Goal: Transaction & Acquisition: Purchase product/service

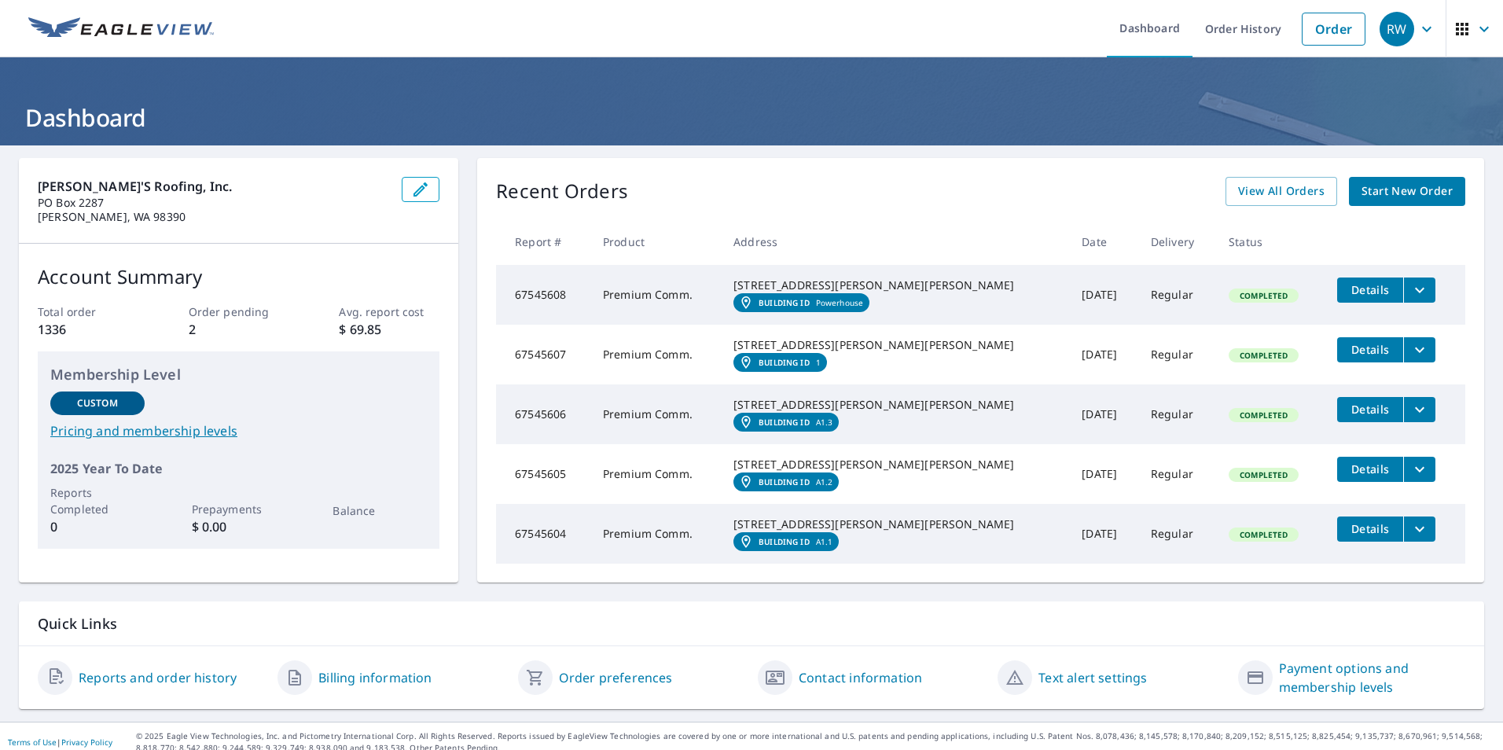
click at [1395, 187] on span "Start New Order" at bounding box center [1407, 192] width 91 height 20
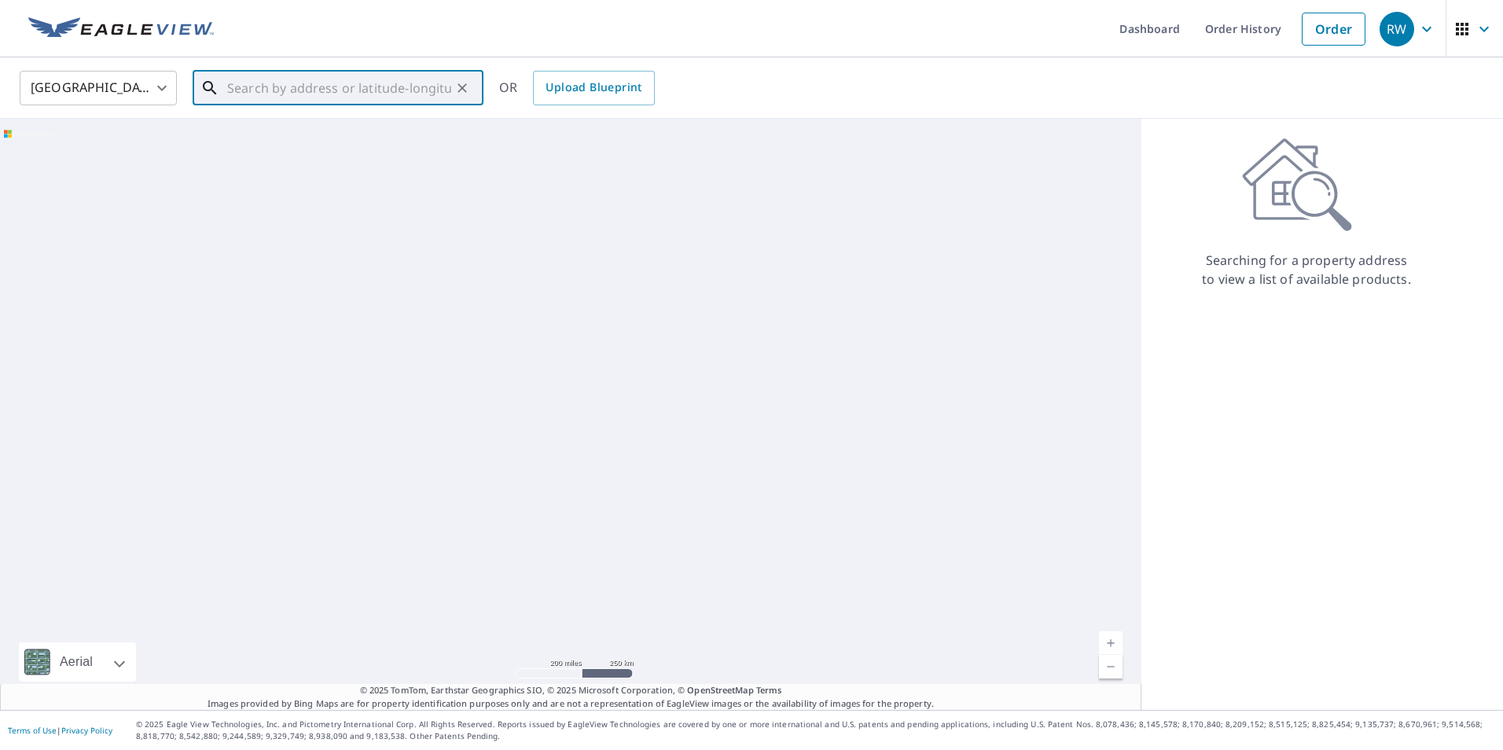
click at [405, 77] on input "text" at bounding box center [339, 88] width 224 height 44
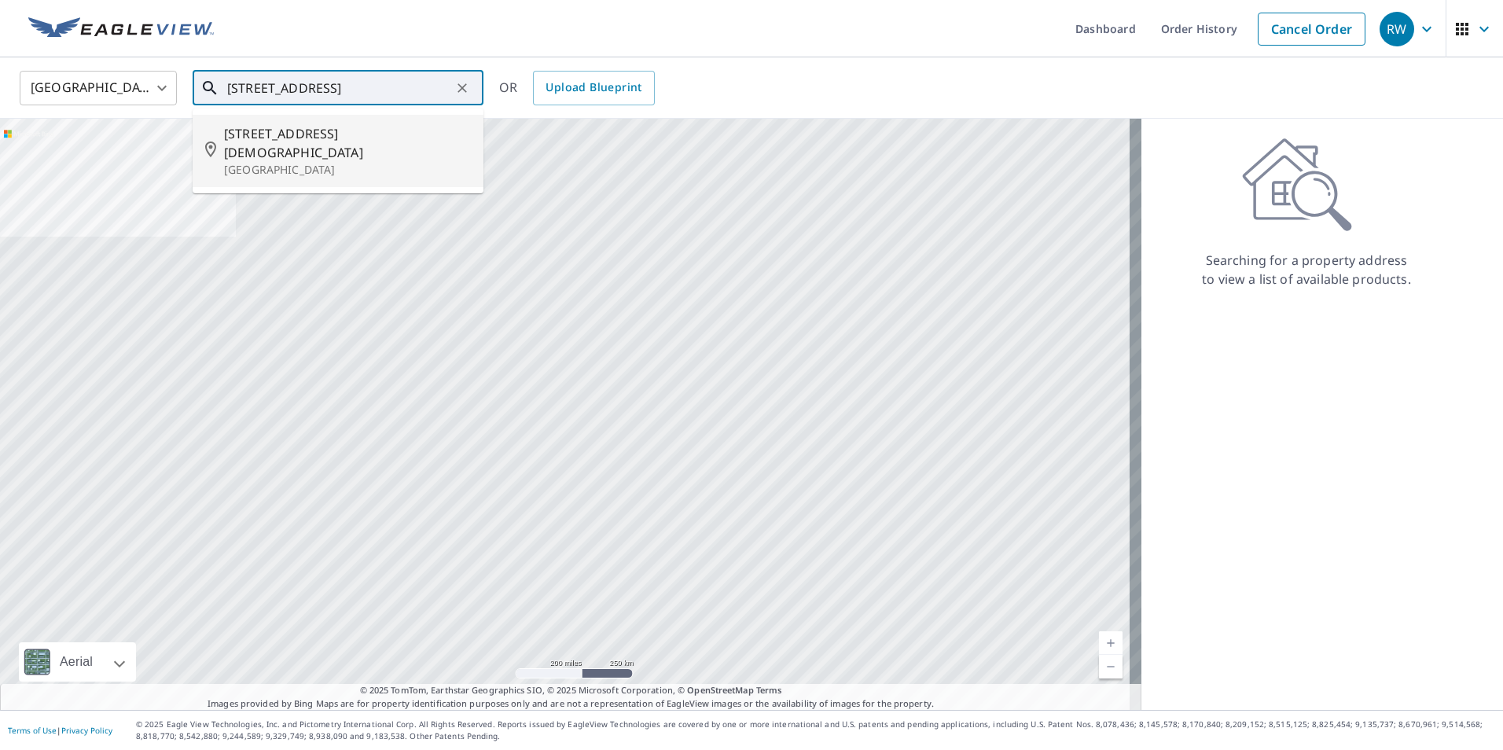
click at [260, 135] on span "[STREET_ADDRESS][DEMOGRAPHIC_DATA]" at bounding box center [347, 143] width 247 height 38
type input "[STREET_ADDRESS]"
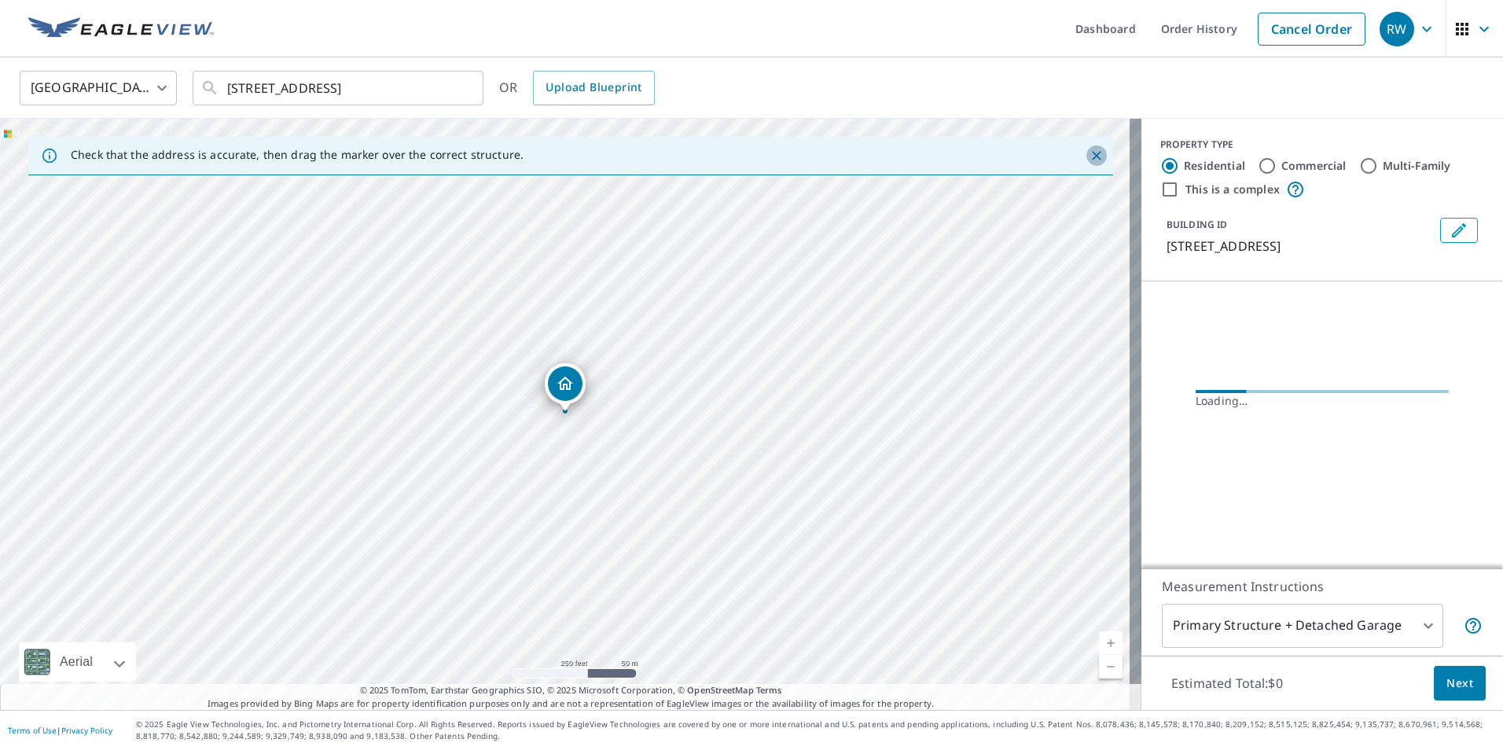
drag, startPoint x: 1085, startPoint y: 154, endPoint x: 1070, endPoint y: 156, distance: 15.0
click at [1089, 154] on icon "Close" at bounding box center [1097, 156] width 16 height 16
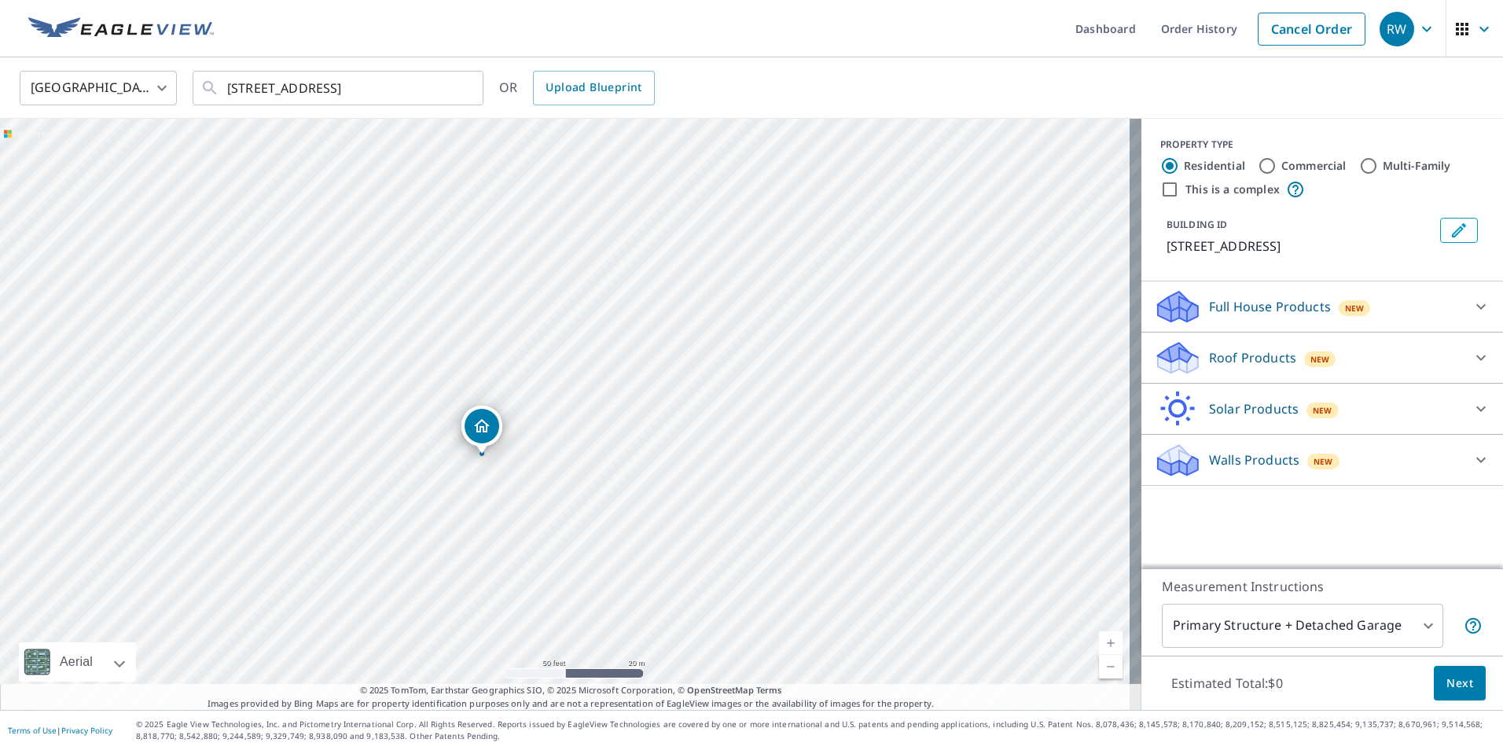
drag, startPoint x: 477, startPoint y: 455, endPoint x: 483, endPoint y: 420, distance: 35.8
click at [1258, 167] on input "Commercial" at bounding box center [1267, 165] width 19 height 19
radio input "true"
type input "4"
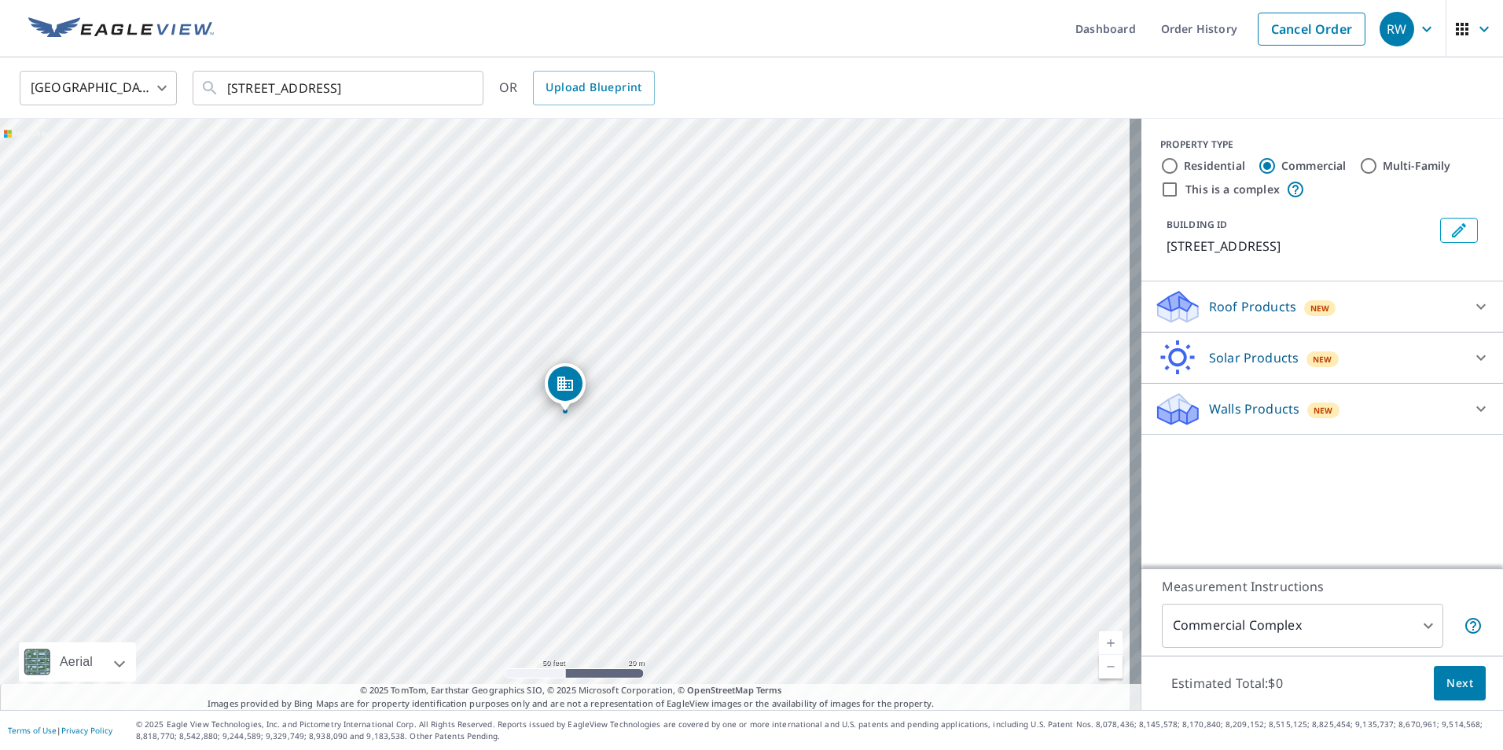
click at [1448, 677] on span "Next" at bounding box center [1460, 684] width 27 height 20
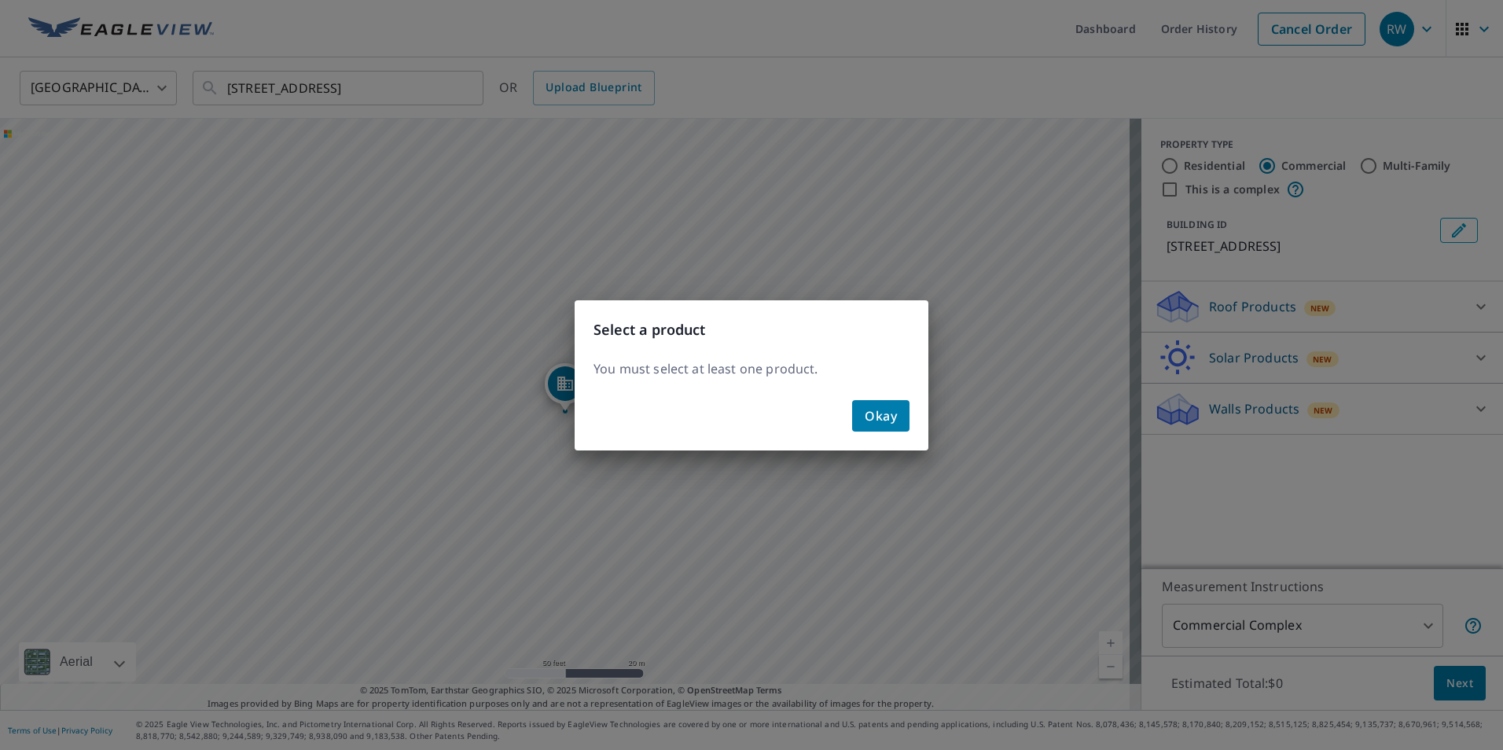
click at [874, 423] on span "Okay" at bounding box center [881, 416] width 32 height 22
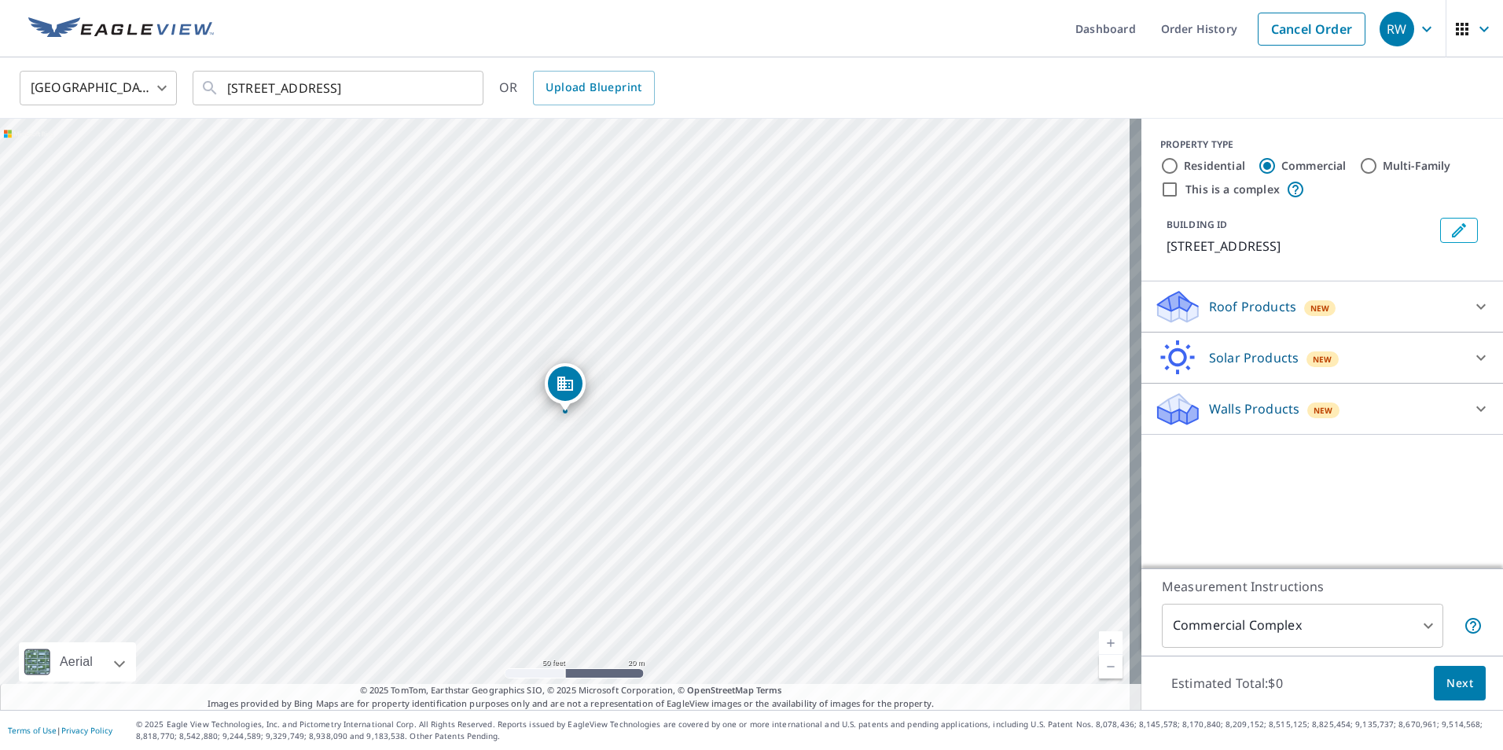
click at [1472, 316] on icon at bounding box center [1481, 306] width 19 height 19
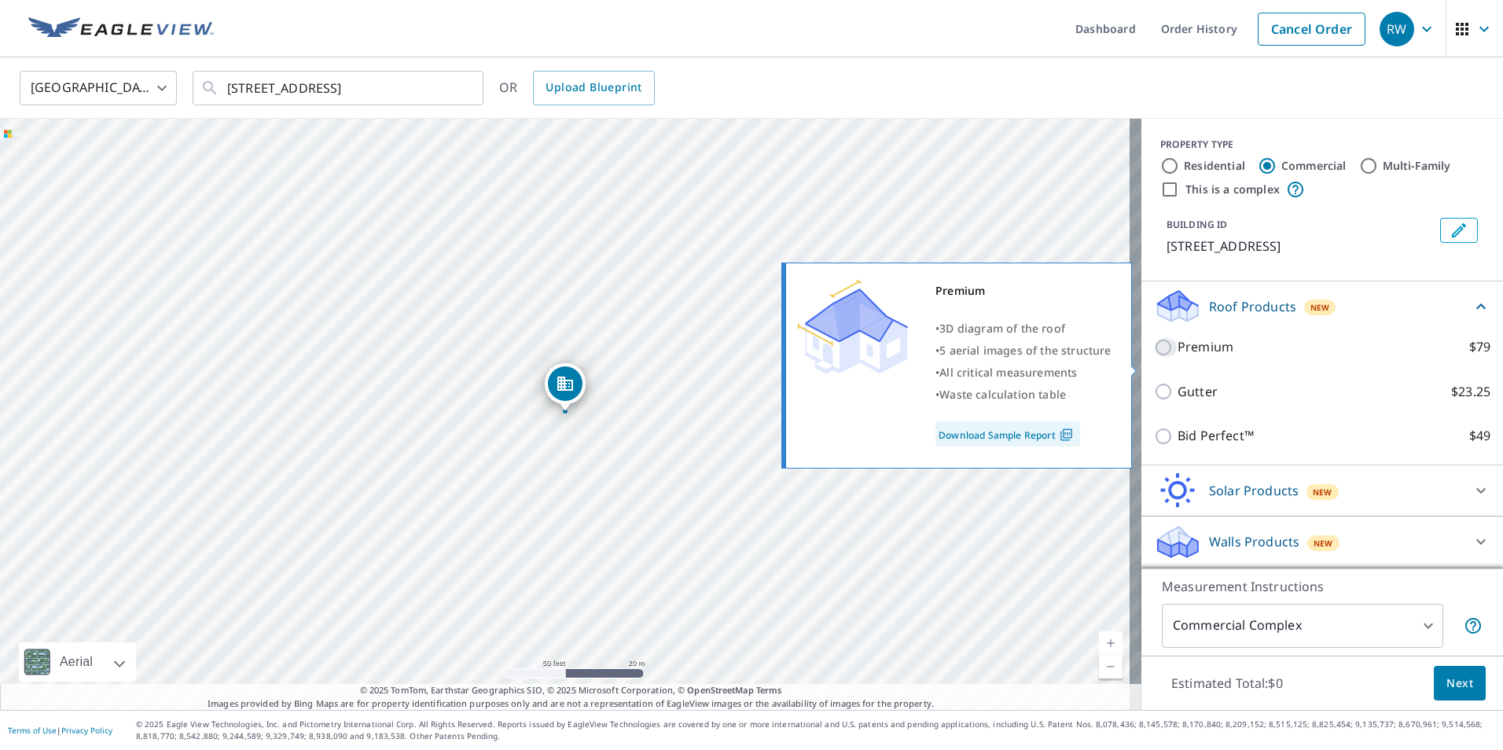
click at [1154, 357] on input "Premium $79" at bounding box center [1166, 347] width 24 height 19
checkbox input "true"
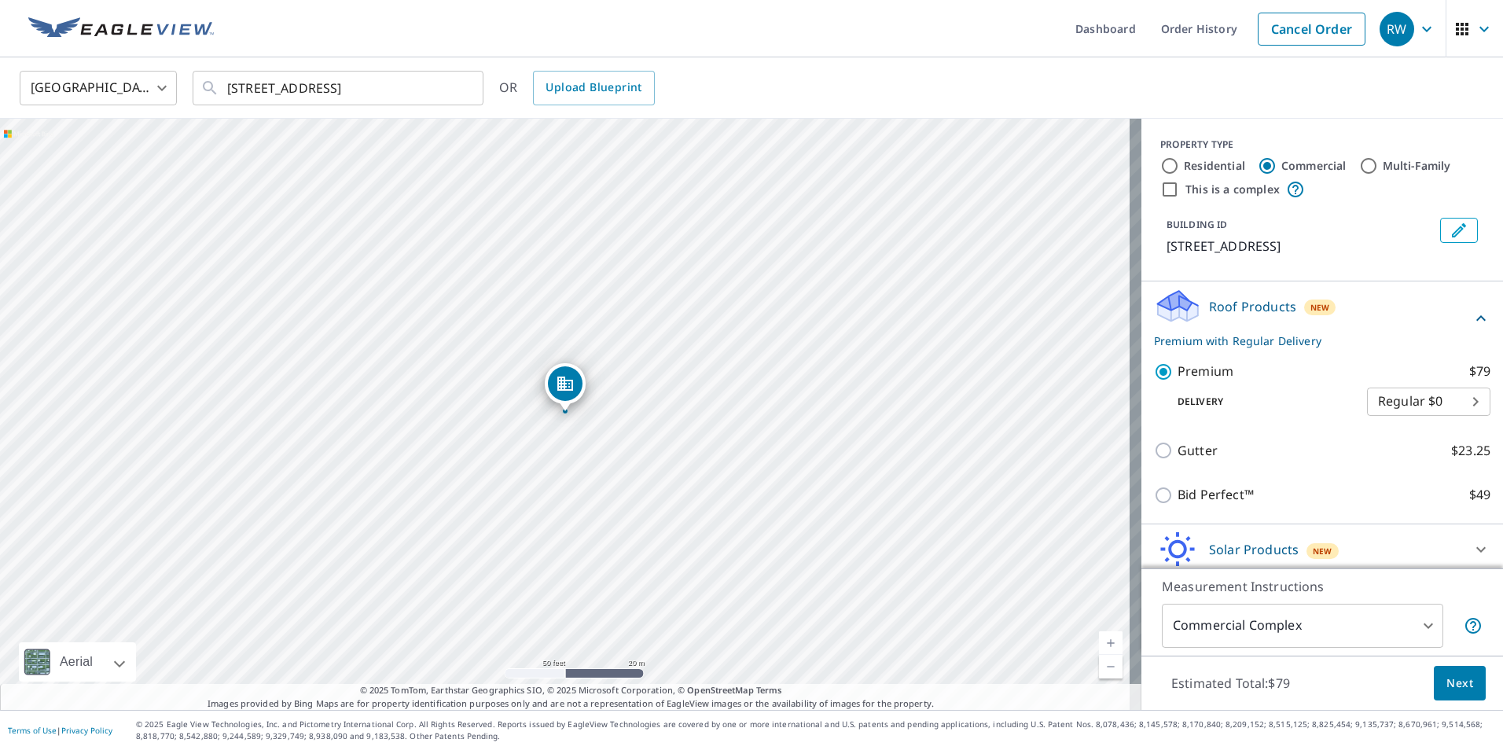
click at [1447, 683] on span "Next" at bounding box center [1460, 684] width 27 height 20
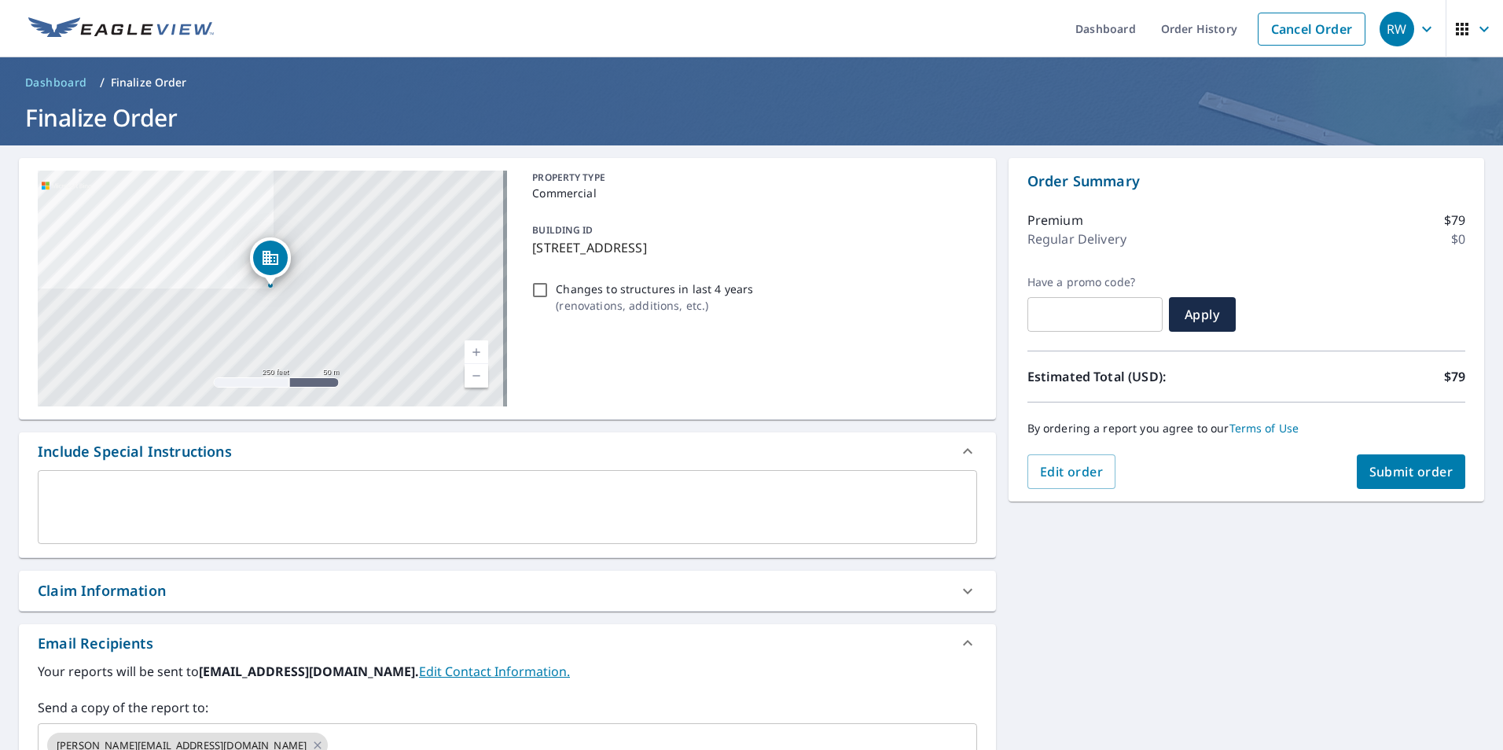
click at [1377, 465] on span "Submit order" at bounding box center [1412, 471] width 84 height 17
checkbox input "true"
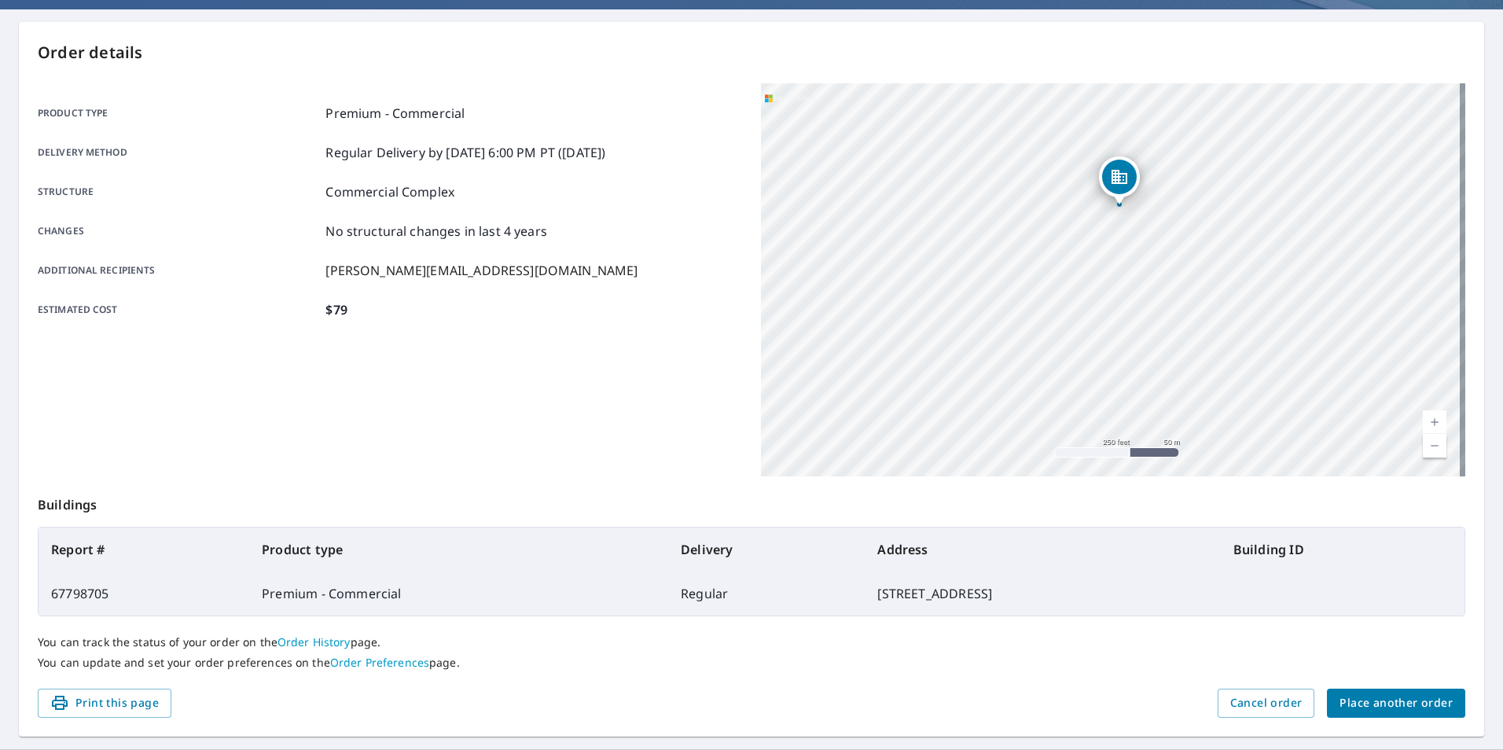
scroll to position [175, 0]
